Goal: Find specific page/section: Locate a particular part of the current website

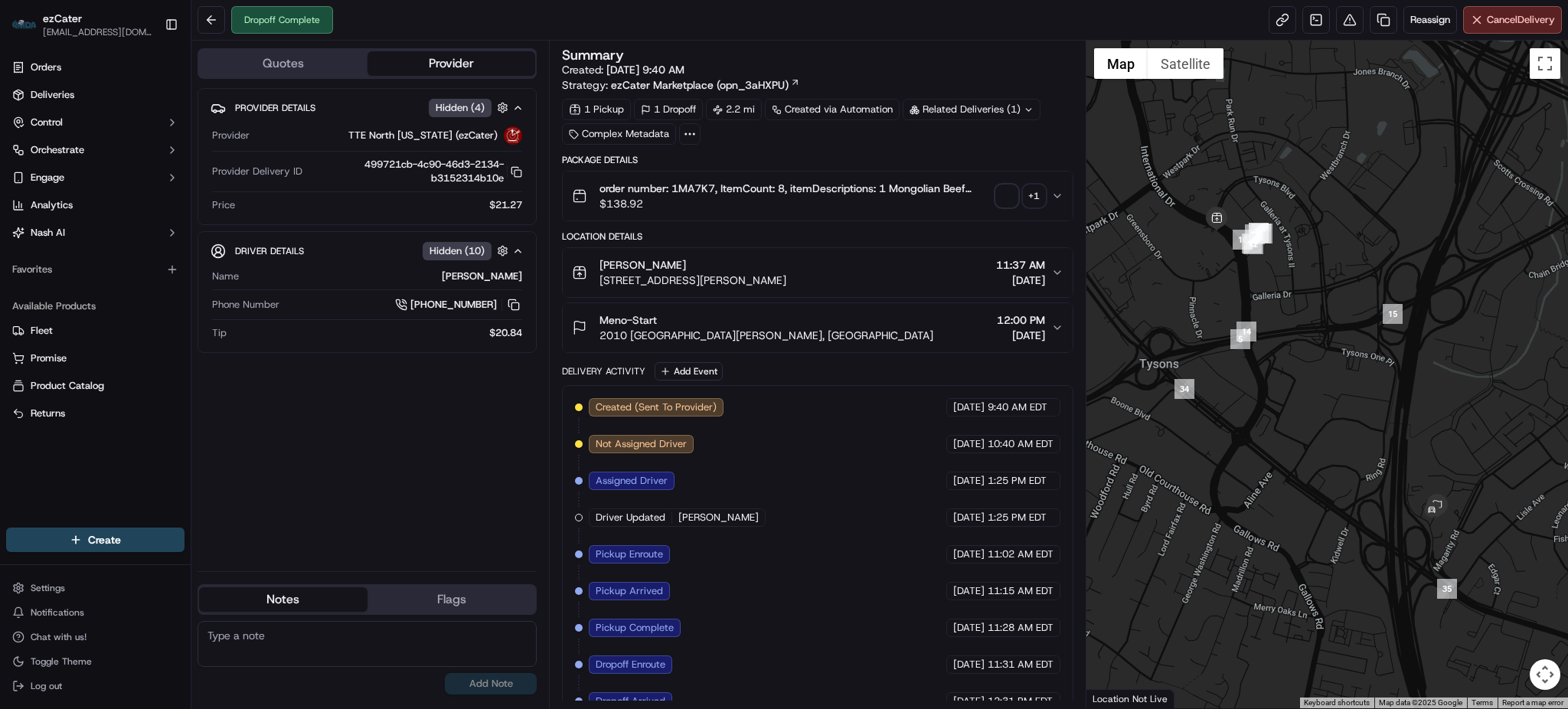
scroll to position [60, 0]
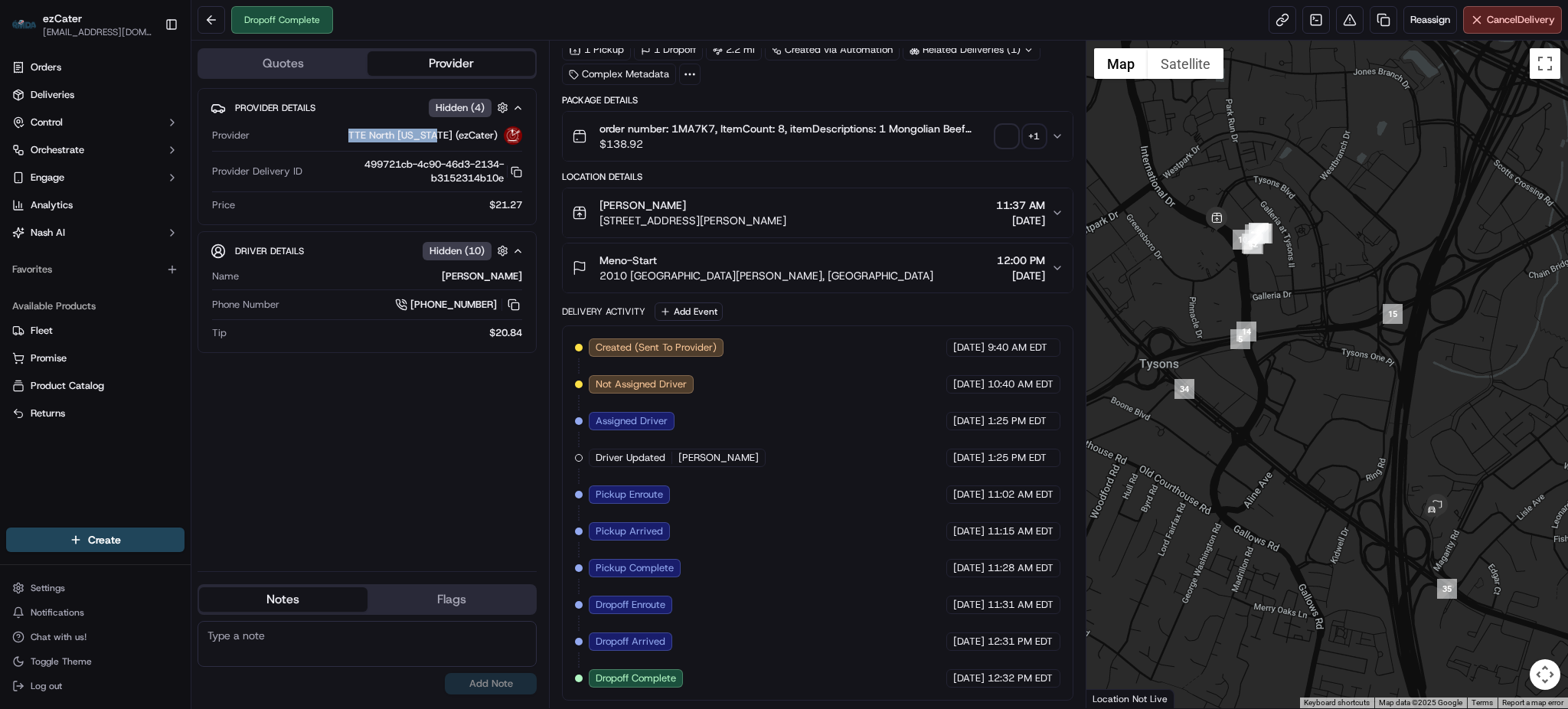
drag, startPoint x: 451, startPoint y: 136, endPoint x: 360, endPoint y: 133, distance: 91.0
click at [360, 133] on div "TTE North Alabama (ezCater)" at bounding box center [389, 135] width 266 height 18
copy span "TTE North Alabama"
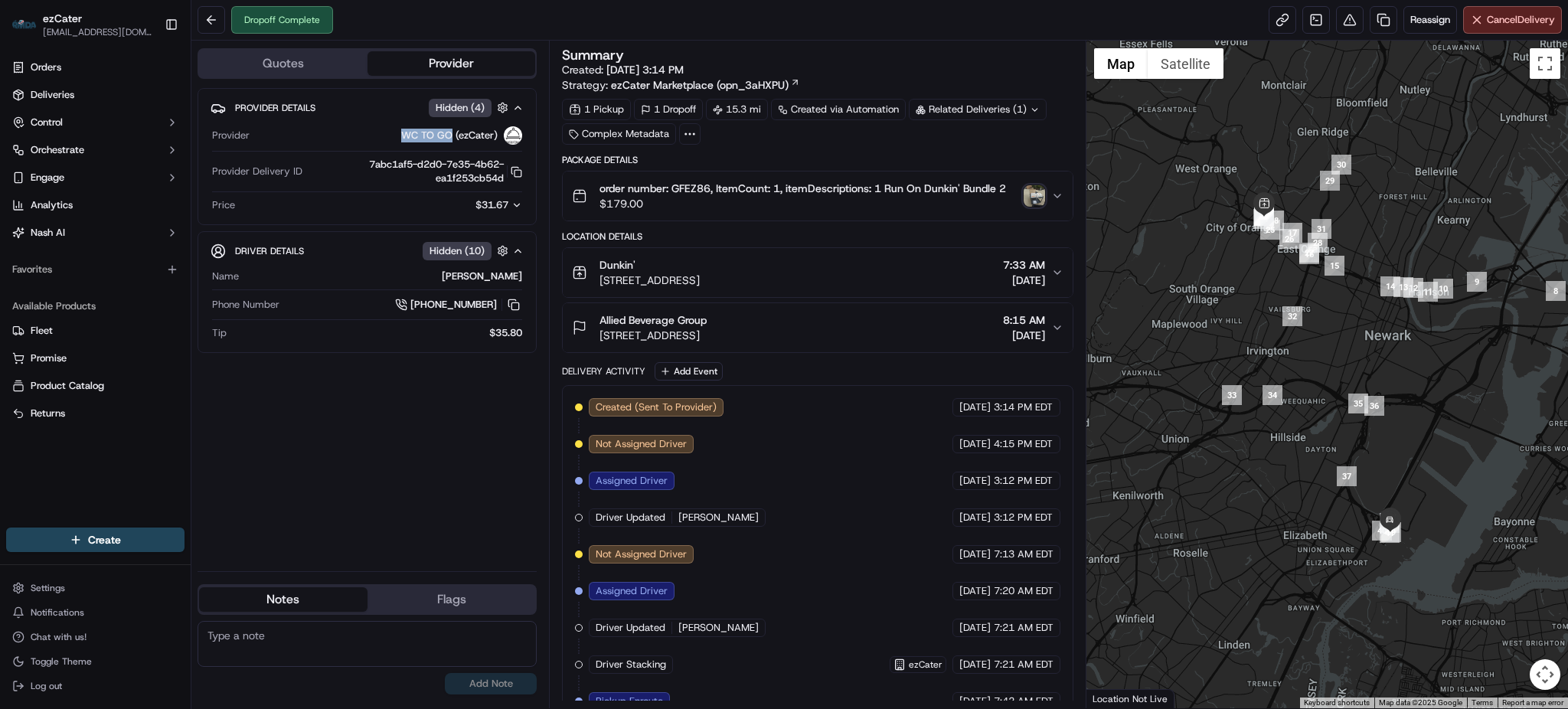
drag, startPoint x: 450, startPoint y: 130, endPoint x: 399, endPoint y: 133, distance: 51.1
click at [399, 133] on div "WC TO GO (ezCater)" at bounding box center [389, 135] width 266 height 18
copy span "WC TO GO"
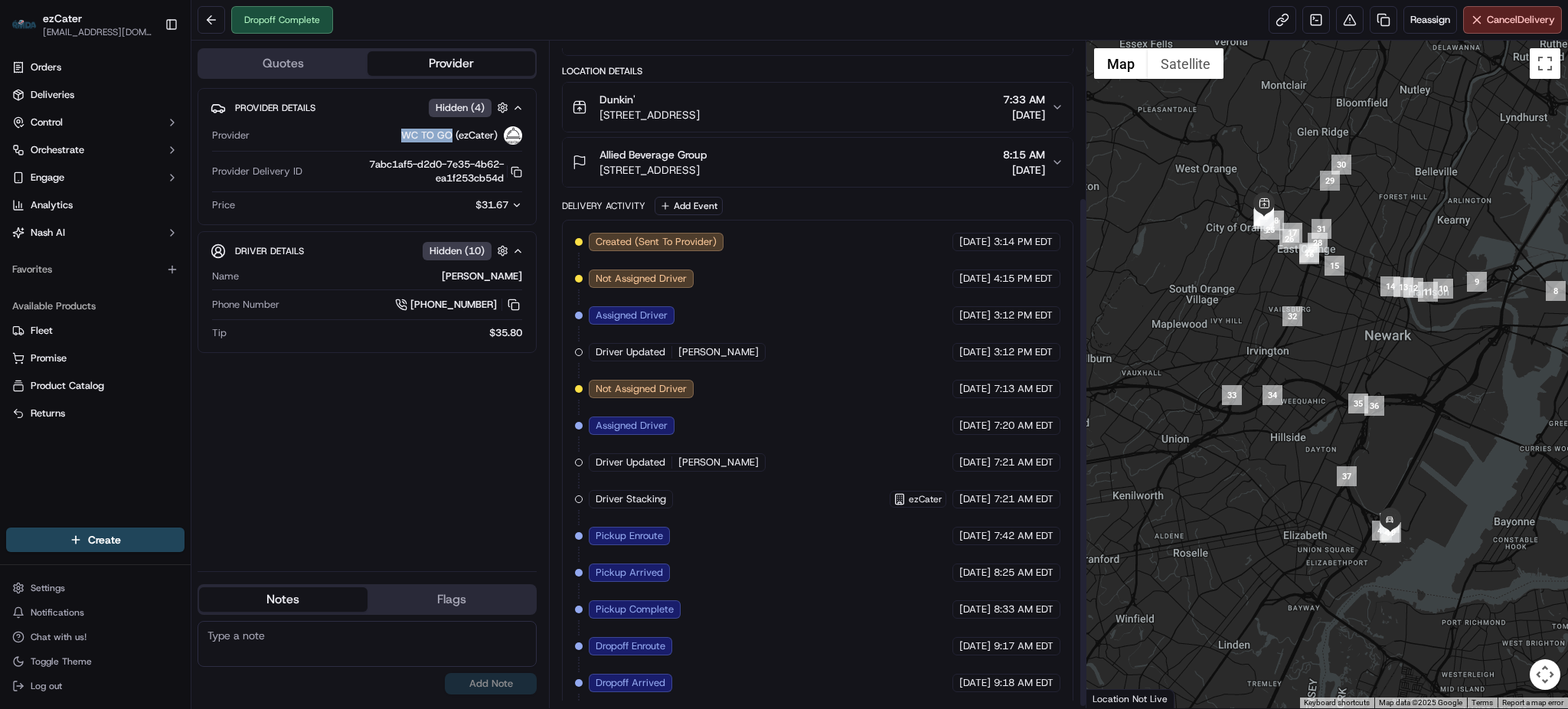
scroll to position [204, 0]
